Goal: Task Accomplishment & Management: Use online tool/utility

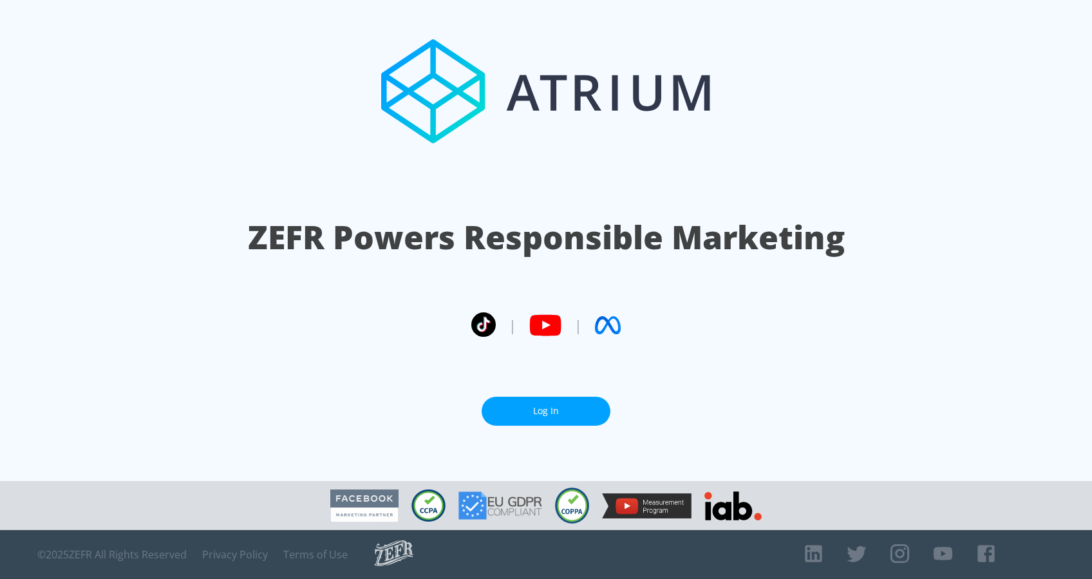
click at [545, 409] on link "Log In" at bounding box center [546, 411] width 129 height 29
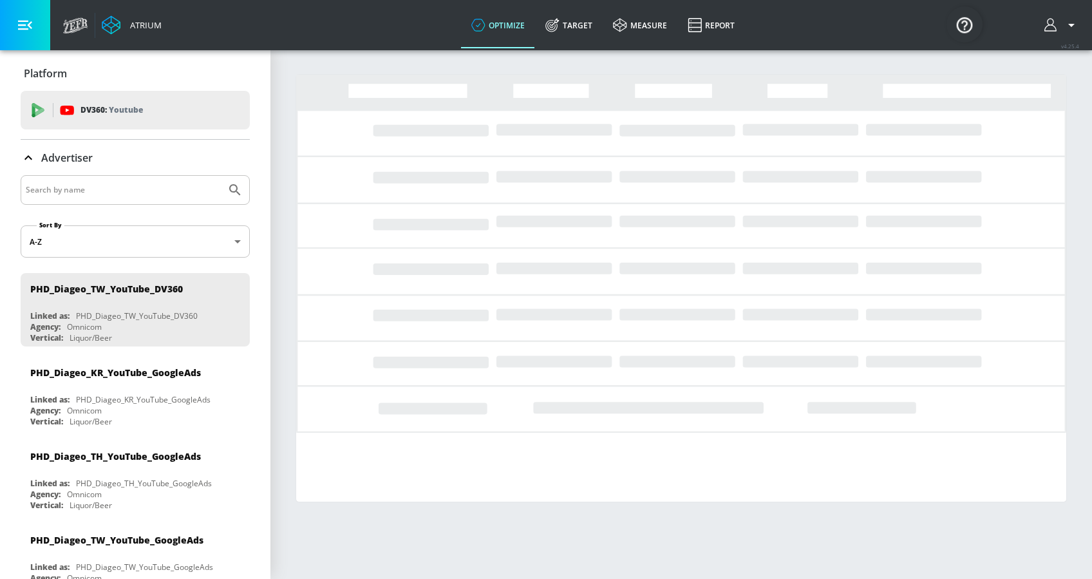
scroll to position [103, 0]
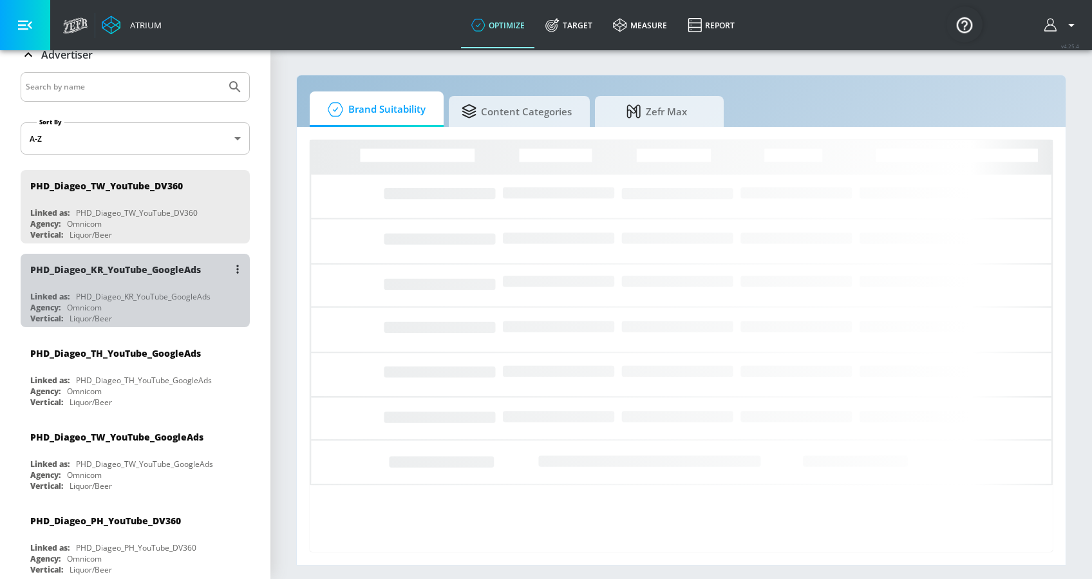
click at [144, 282] on div "PHD_Diageo_KR_YouTube_GoogleAds Linked as: PHD_Diageo_KR_YouTube_GoogleAds Agen…" at bounding box center [135, 290] width 229 height 73
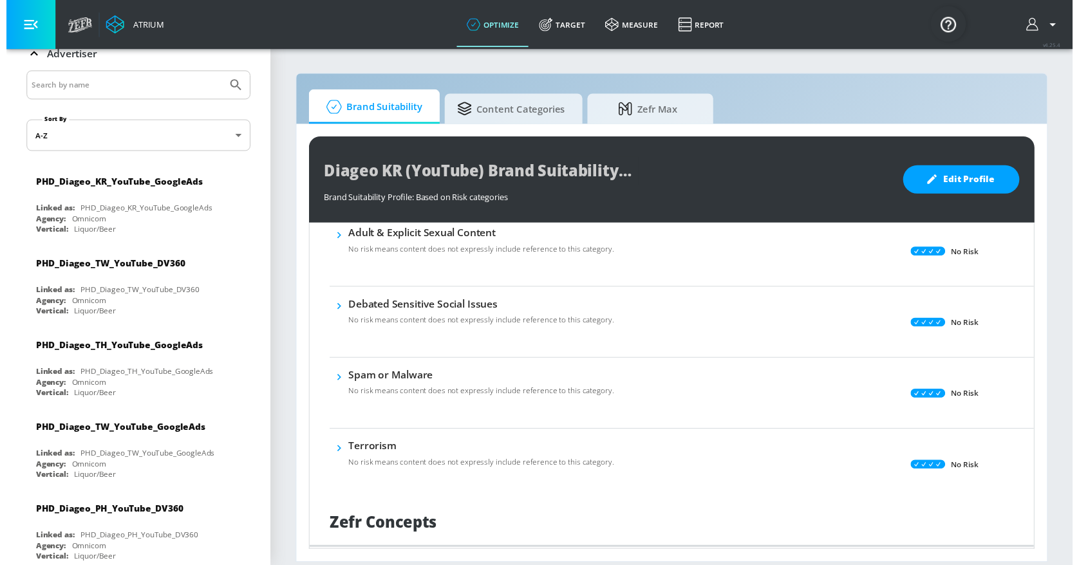
scroll to position [715, 0]
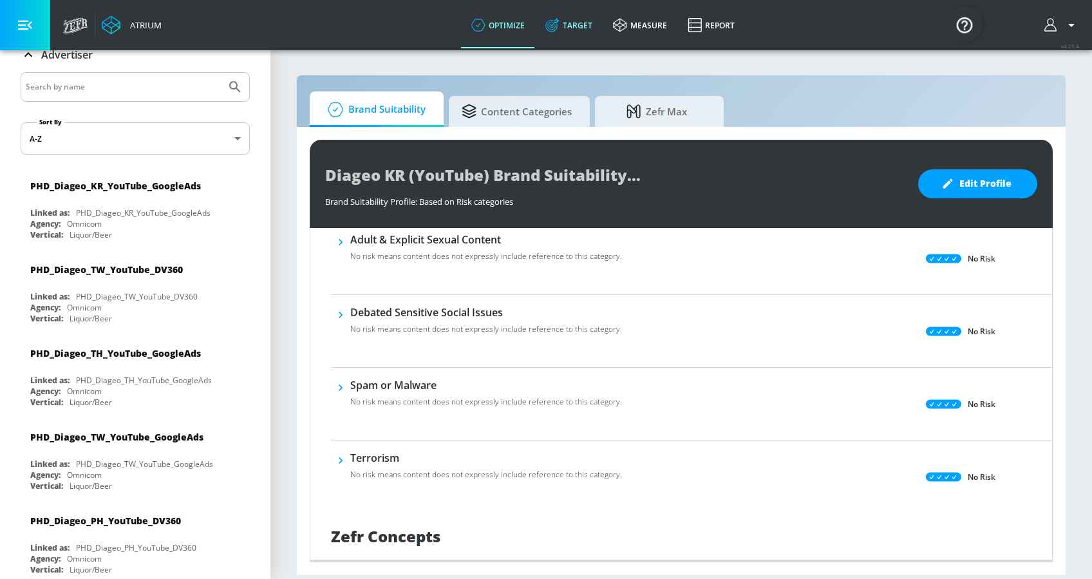
click at [574, 21] on link "Target" at bounding box center [569, 25] width 68 height 46
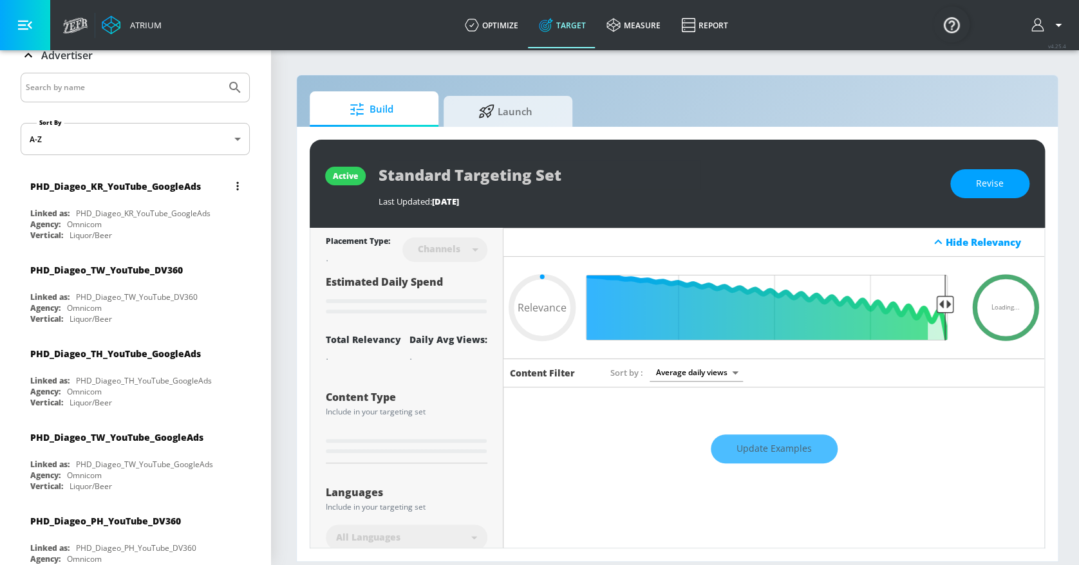
click at [160, 210] on div "PHD_Diageo_KR_YouTube_GoogleAds" at bounding box center [143, 213] width 135 height 11
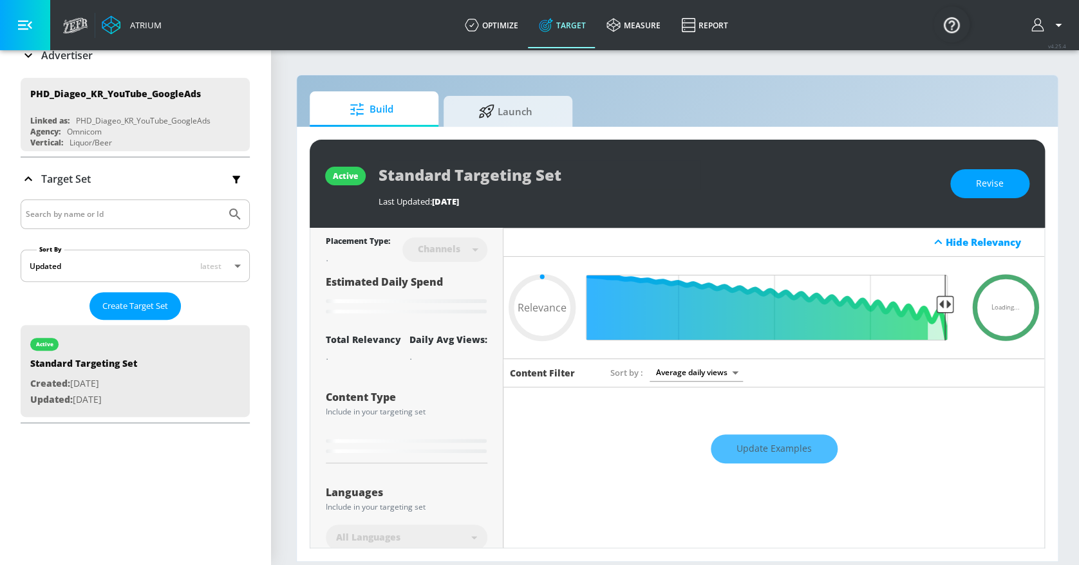
type input "0.45"
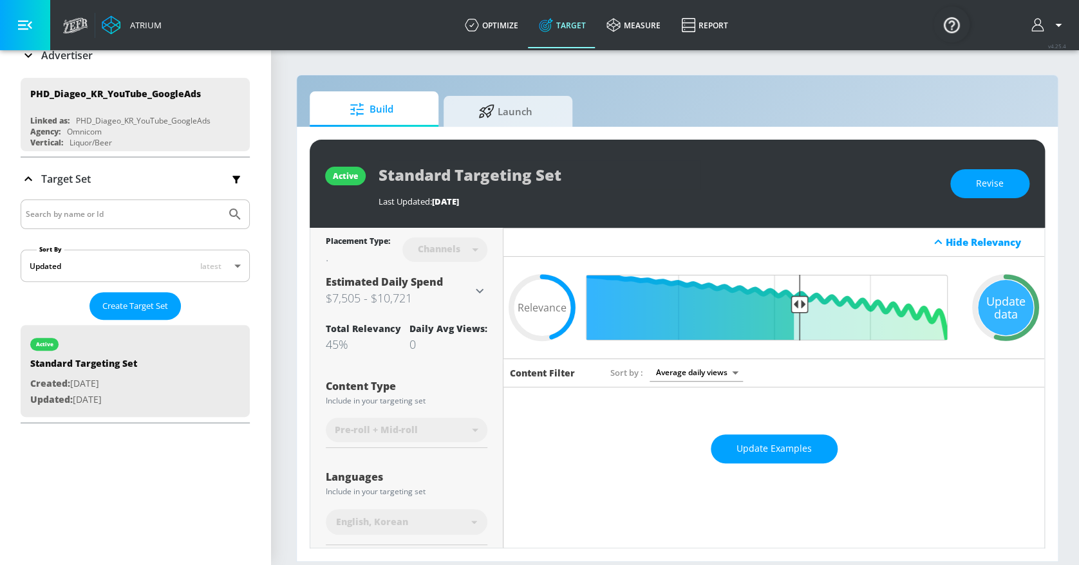
click at [582, 455] on div "Update Examples" at bounding box center [773, 449] width 541 height 45
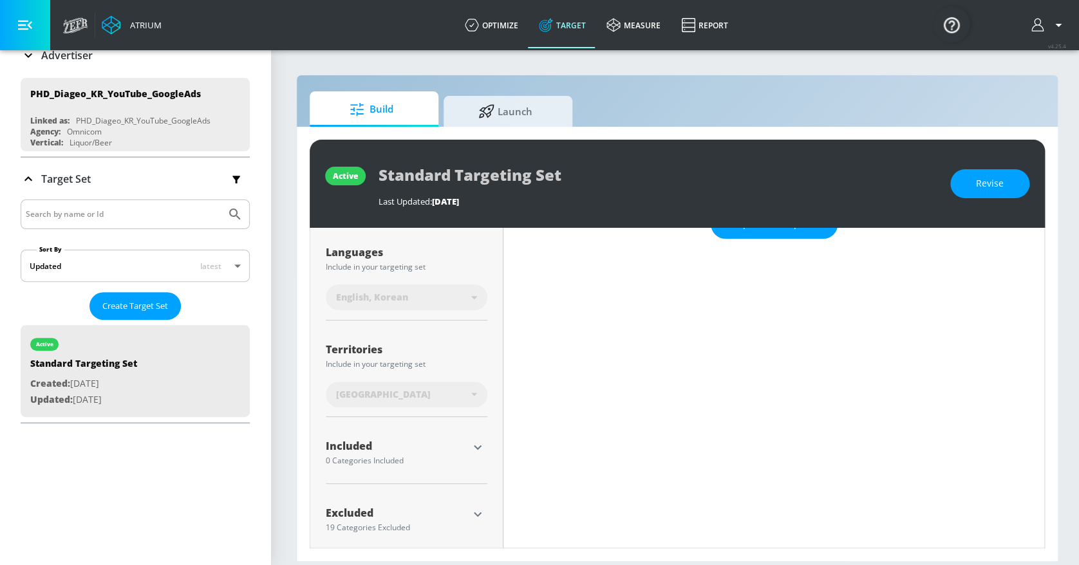
scroll to position [13, 0]
drag, startPoint x: 475, startPoint y: 500, endPoint x: 438, endPoint y: 499, distance: 36.1
click at [438, 508] on div "Excluded" at bounding box center [397, 513] width 142 height 10
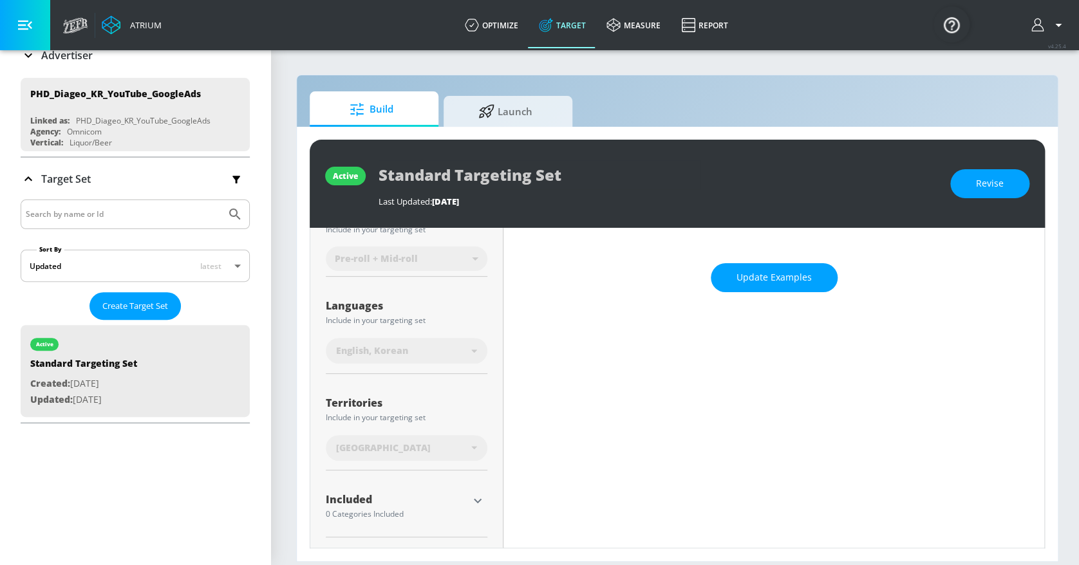
scroll to position [225, 0]
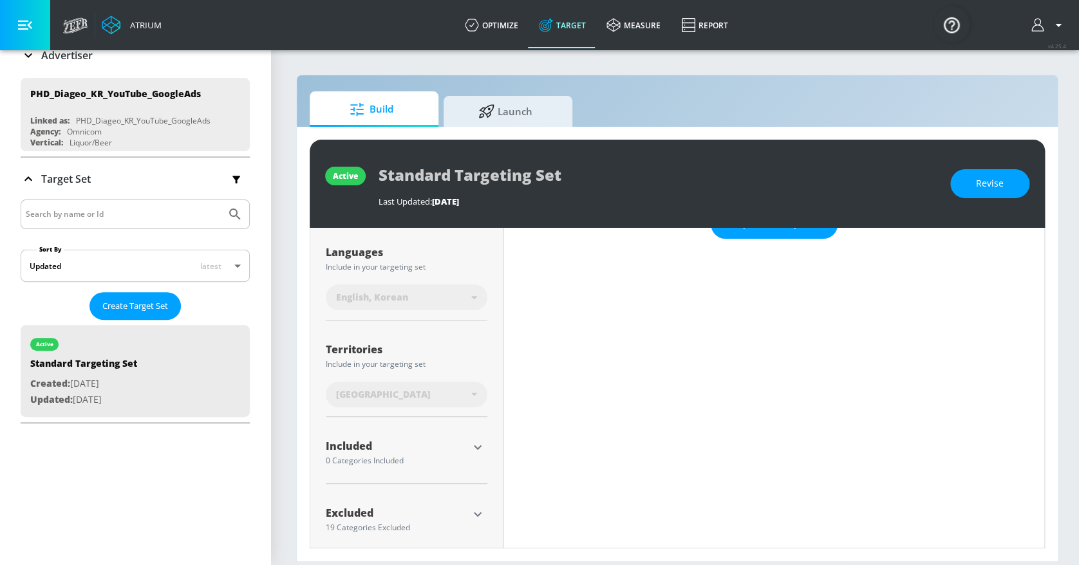
drag, startPoint x: 478, startPoint y: 502, endPoint x: 520, endPoint y: 505, distance: 42.6
click at [520, 505] on div "Content Filter Sort by Average daily views avg_daily_views_last_7_days Update E…" at bounding box center [773, 333] width 541 height 399
click at [479, 507] on icon "button" at bounding box center [477, 514] width 15 height 15
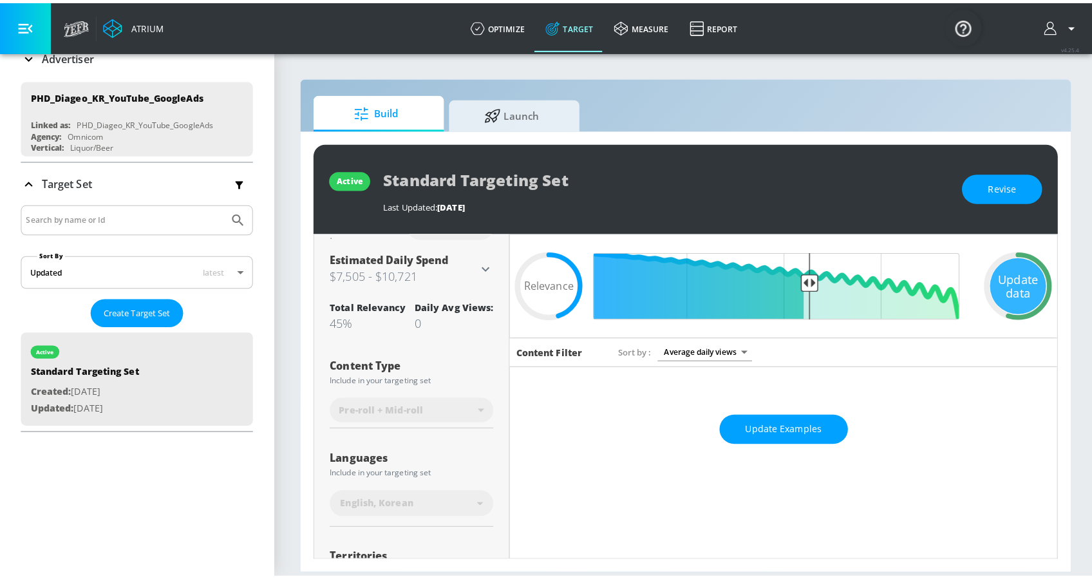
scroll to position [27, 0]
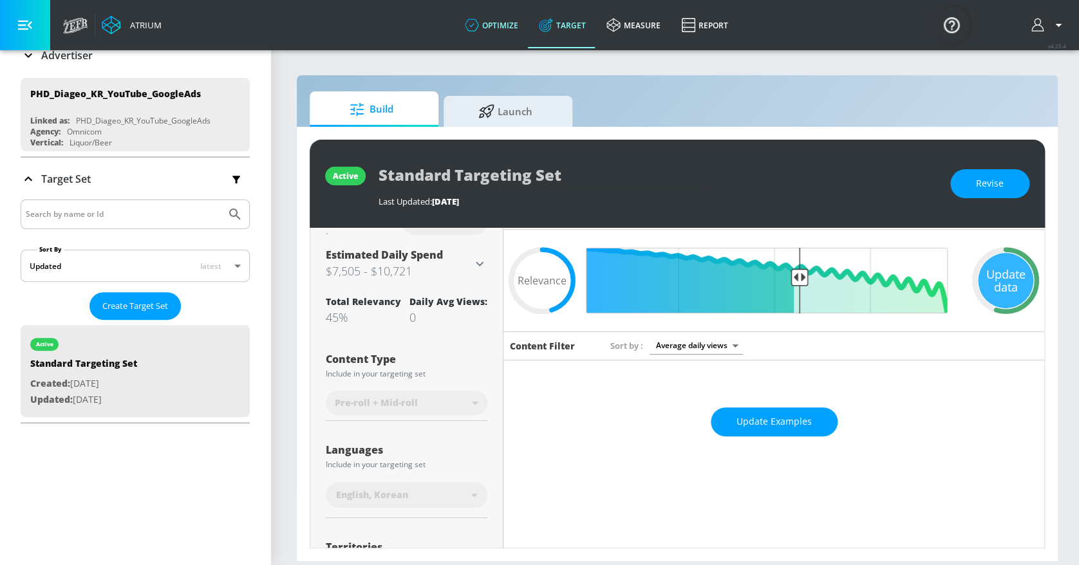
click at [526, 13] on link "optimize" at bounding box center [492, 25] width 74 height 46
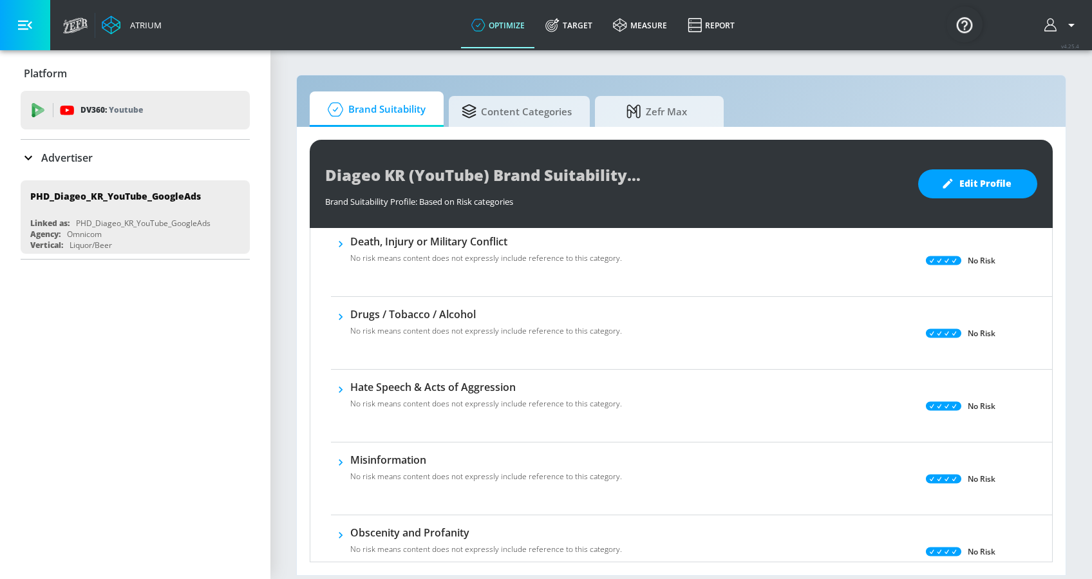
scroll to position [281, 0]
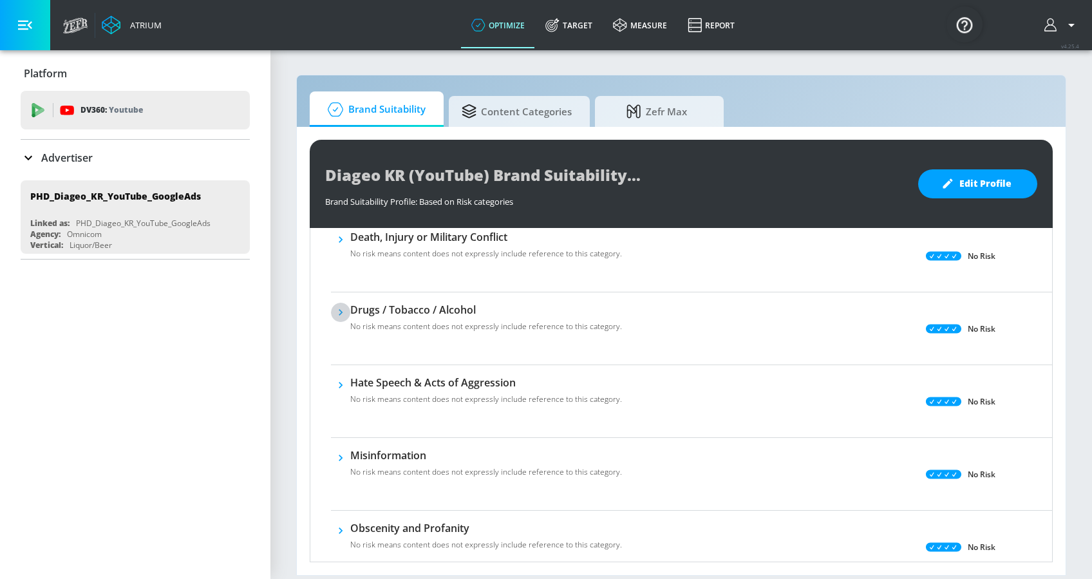
click at [338, 310] on icon "button" at bounding box center [340, 312] width 13 height 13
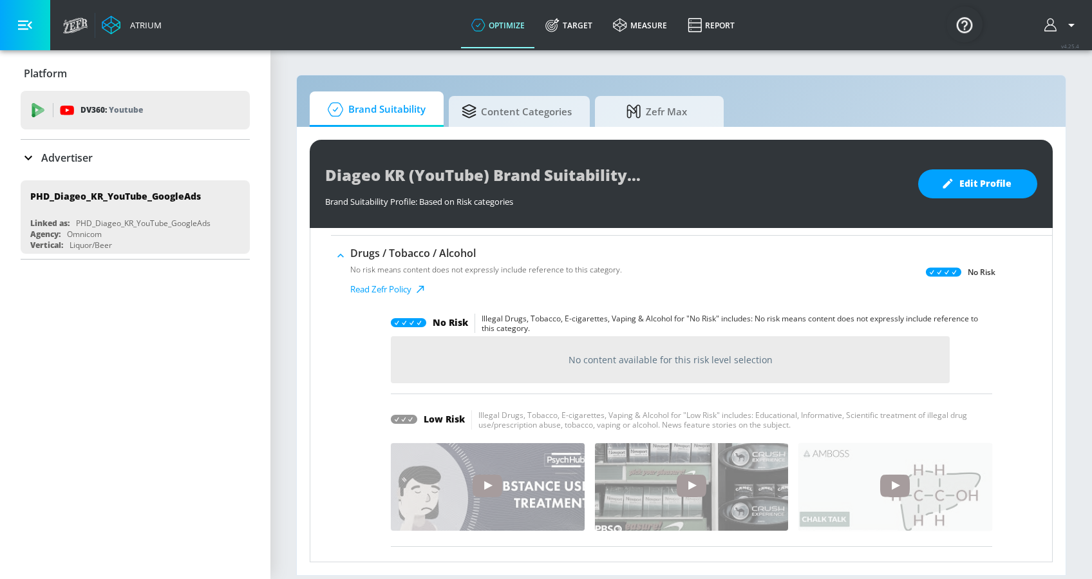
scroll to position [336, 0]
click at [334, 259] on icon "button" at bounding box center [340, 256] width 13 height 13
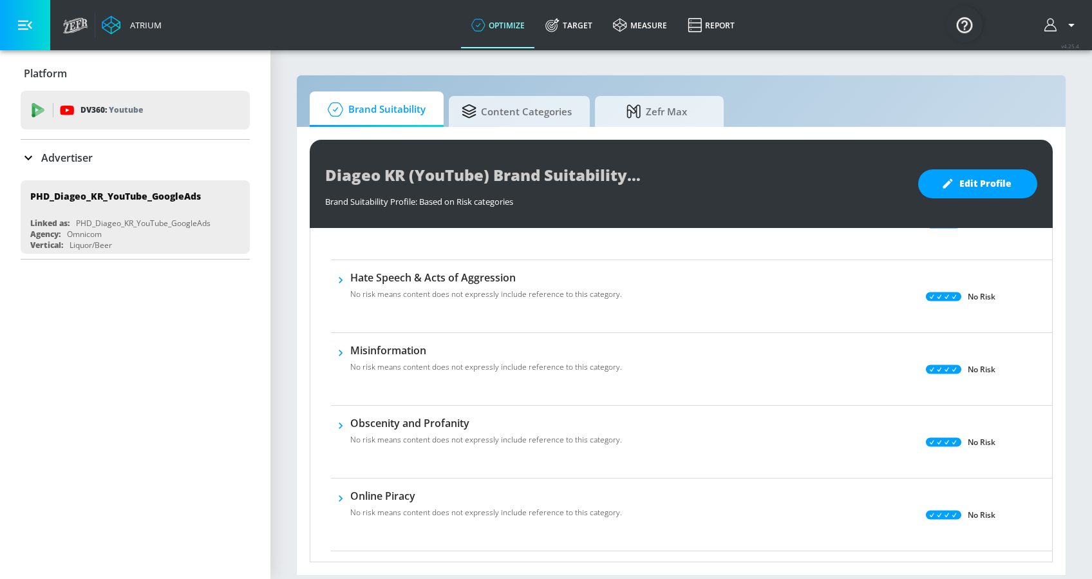
scroll to position [390, 0]
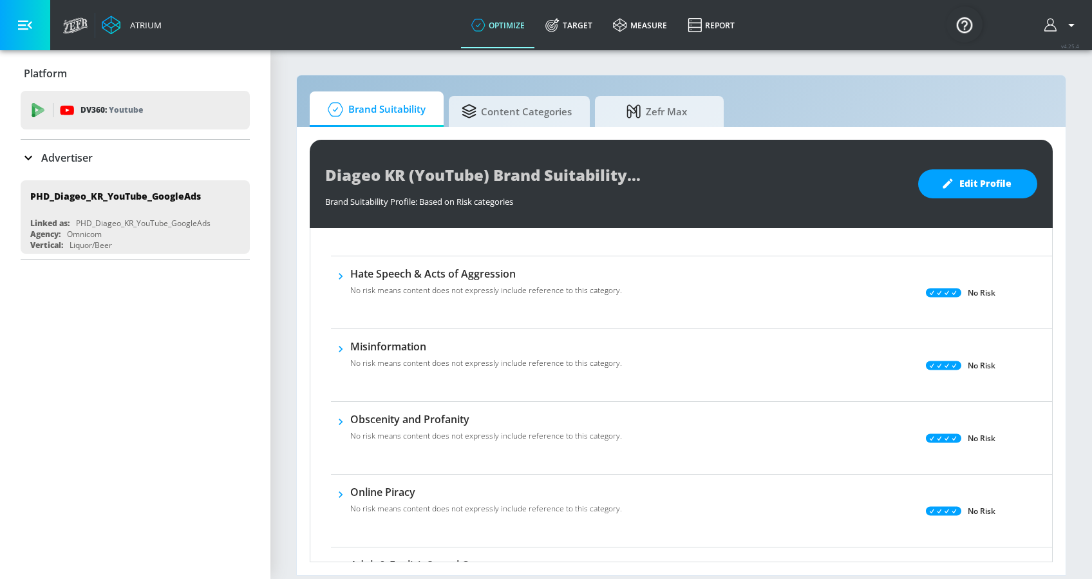
click at [26, 155] on icon at bounding box center [28, 157] width 15 height 15
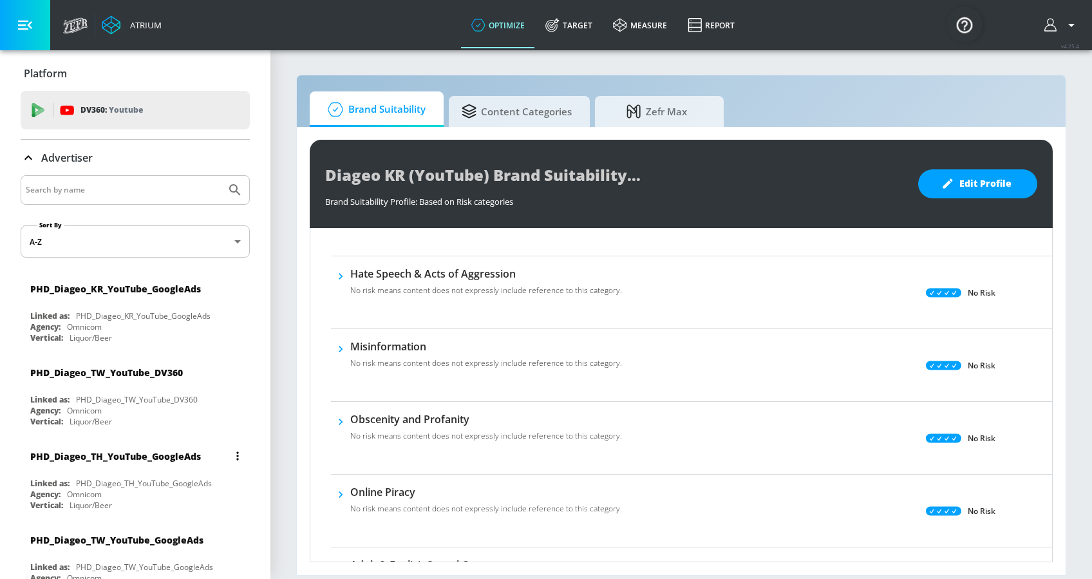
click at [115, 463] on div "PHD_Diageo_TH_YouTube_GoogleAds" at bounding box center [138, 455] width 216 height 31
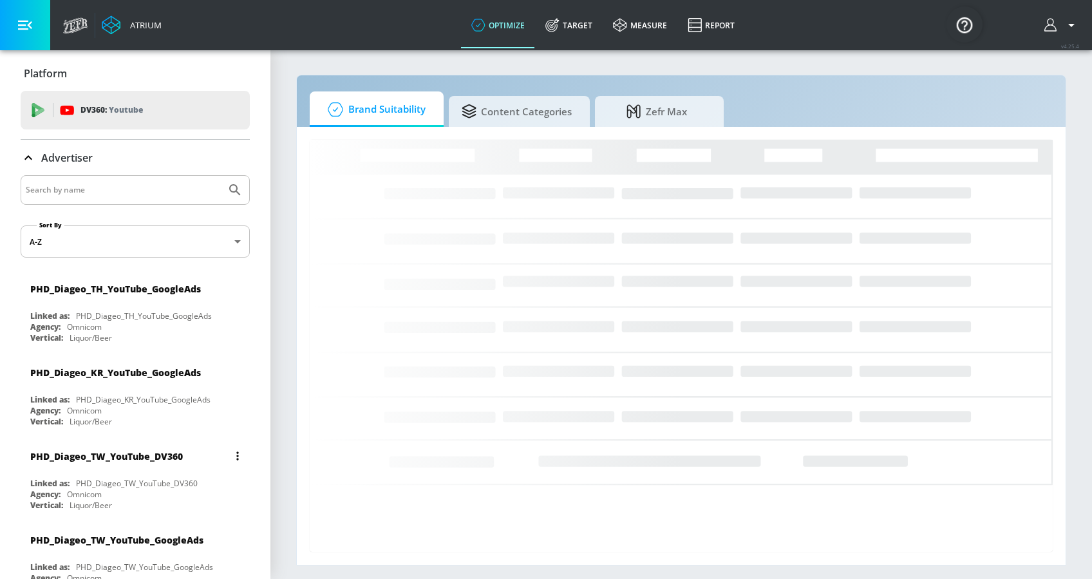
click at [176, 489] on div "Agency: Omnicom" at bounding box center [138, 494] width 216 height 11
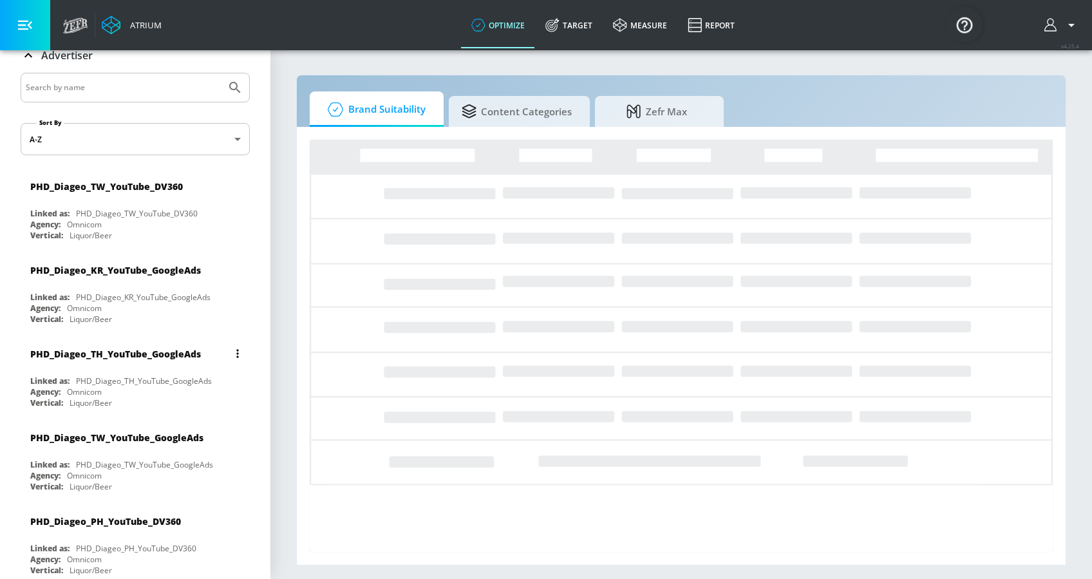
scroll to position [103, 0]
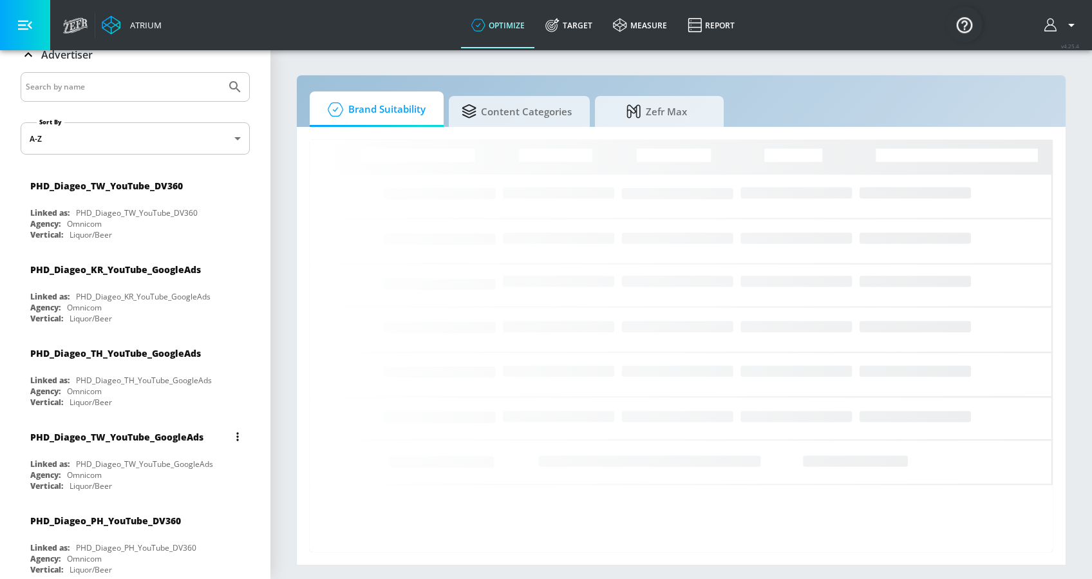
click at [167, 444] on div "PHD_Diageo_TW_YouTube_GoogleAds" at bounding box center [138, 436] width 216 height 31
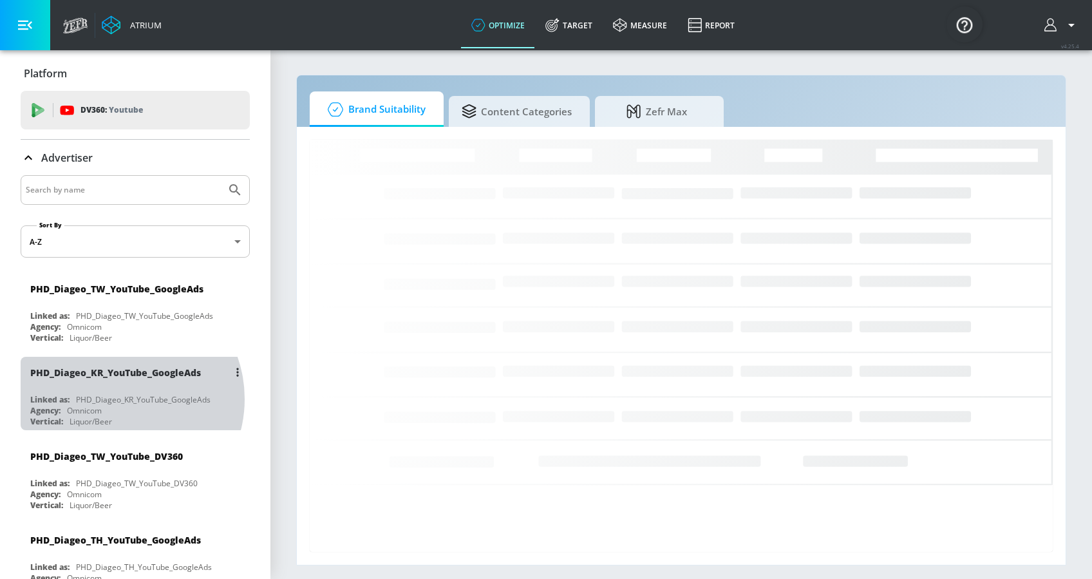
drag, startPoint x: 157, startPoint y: 393, endPoint x: 118, endPoint y: 397, distance: 38.8
click at [118, 397] on div "PHD_Diageo_KR_YouTube_GoogleAds" at bounding box center [143, 399] width 135 height 11
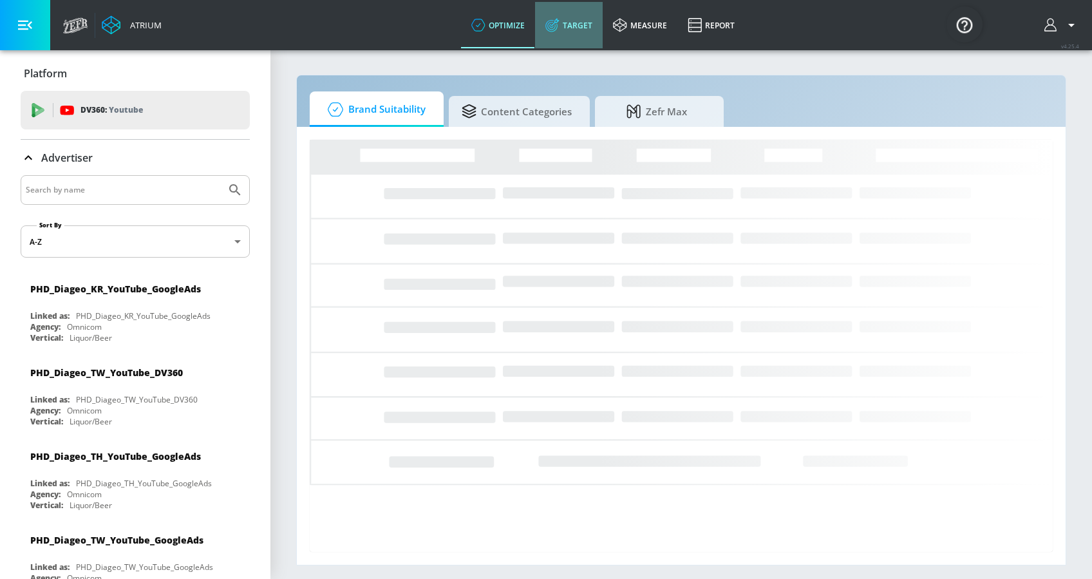
click at [581, 16] on link "Target" at bounding box center [569, 25] width 68 height 46
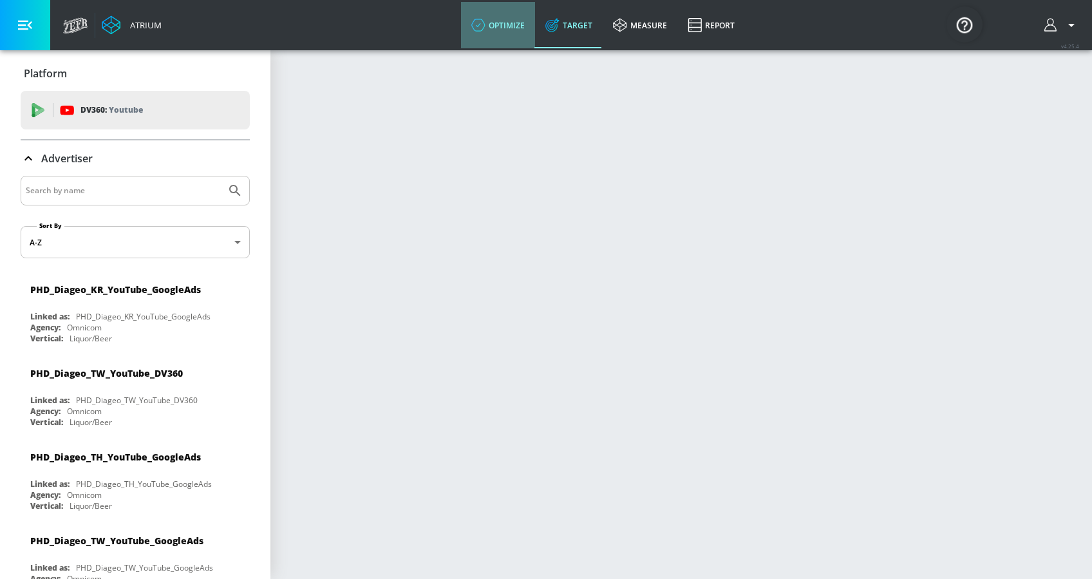
click at [496, 39] on link "optimize" at bounding box center [498, 25] width 74 height 46
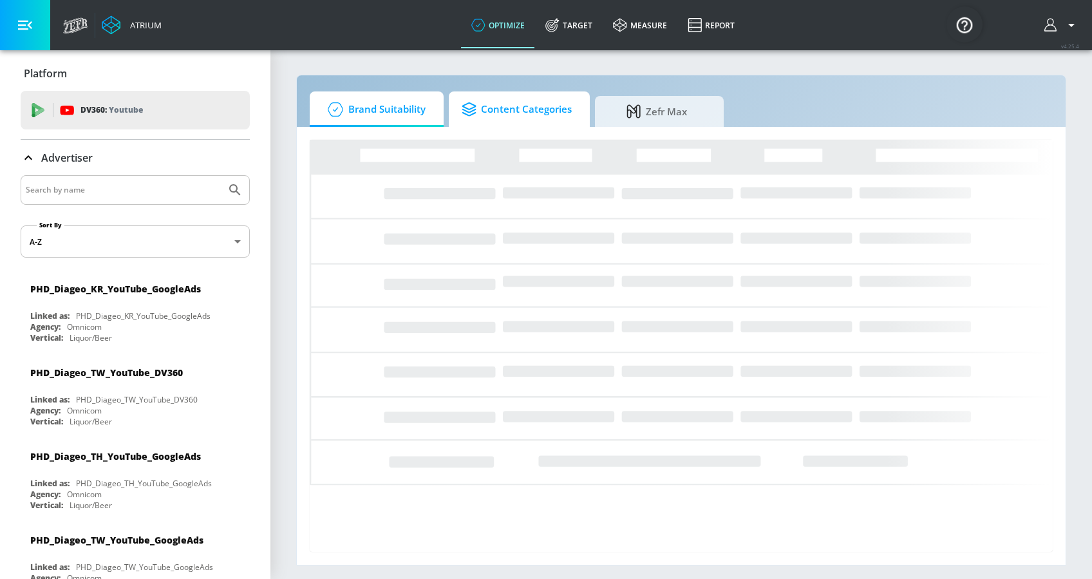
click at [505, 116] on span "Content Categories" at bounding box center [517, 109] width 110 height 31
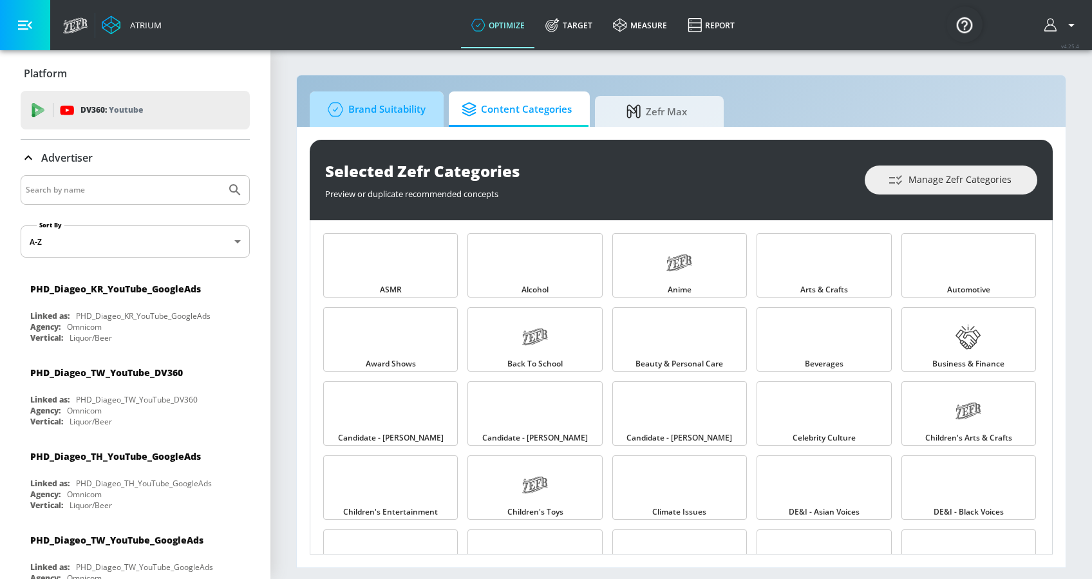
click at [387, 122] on span "Brand Suitability" at bounding box center [374, 109] width 103 height 31
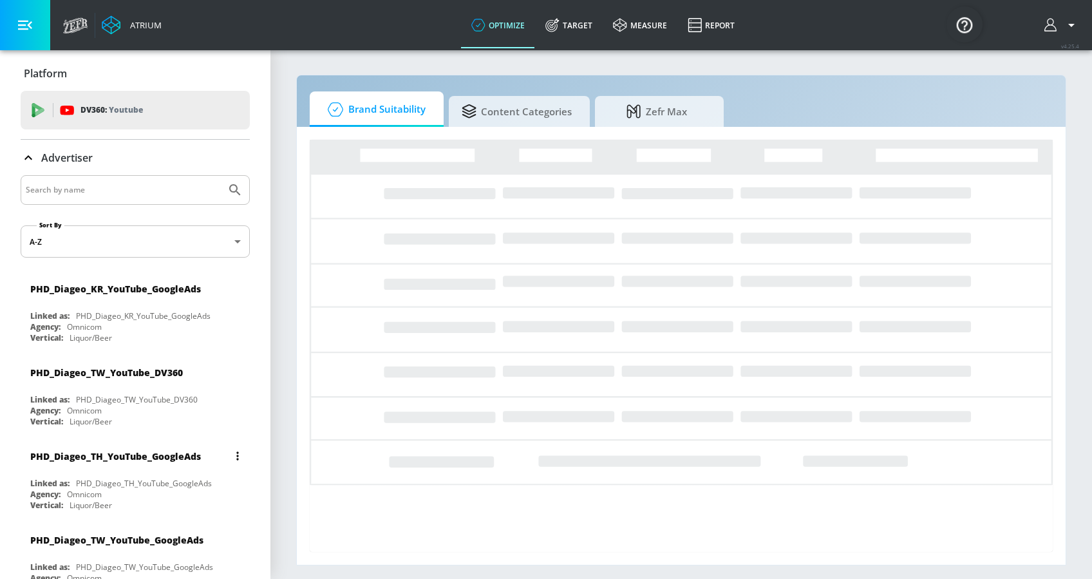
scroll to position [103, 0]
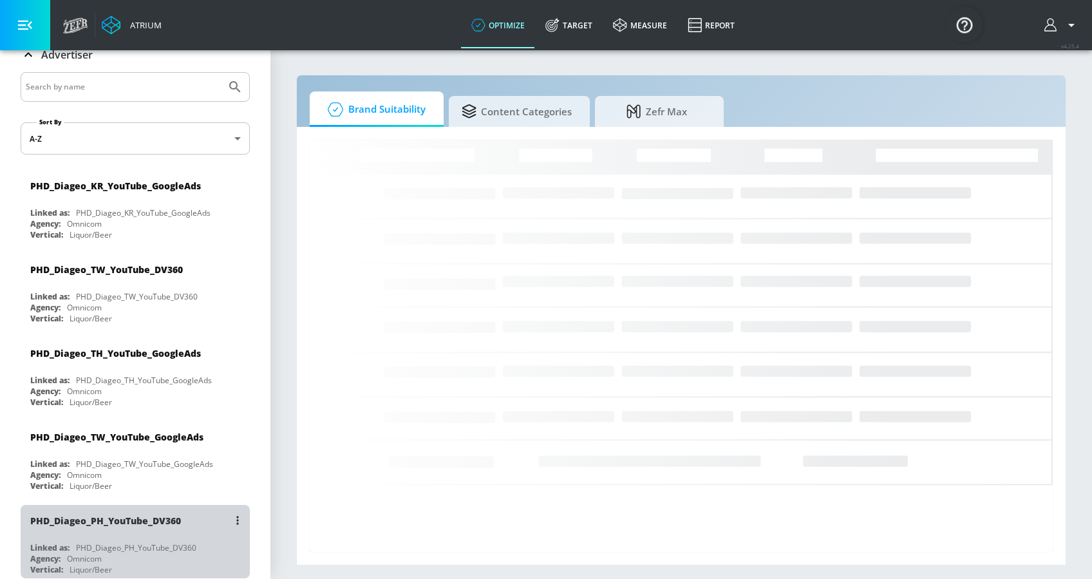
click at [193, 516] on div "PHD_Diageo_PH_YouTube_DV360" at bounding box center [138, 520] width 216 height 31
